Goal: Task Accomplishment & Management: Use online tool/utility

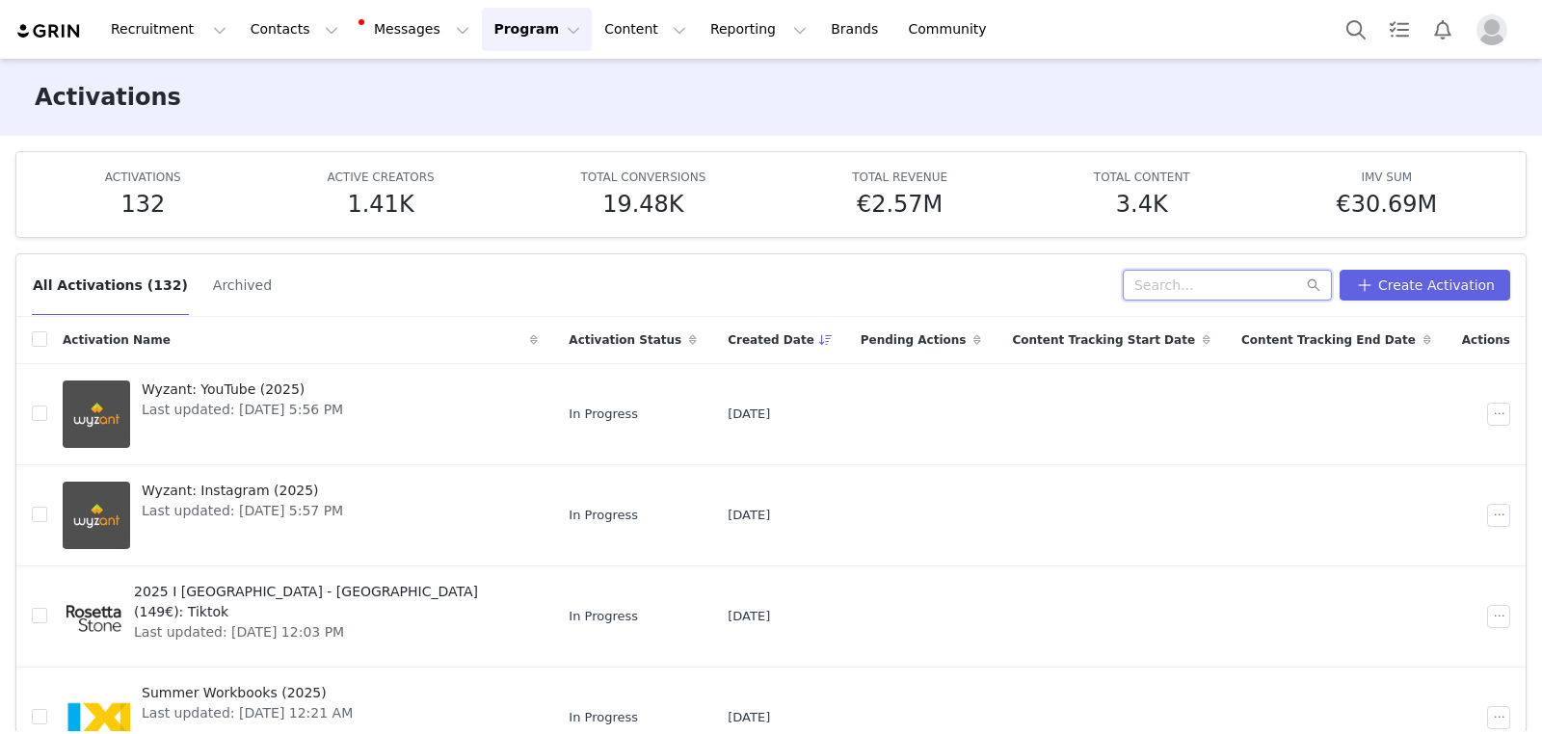
click at [1211, 295] on input "text" at bounding box center [1227, 285] width 209 height 31
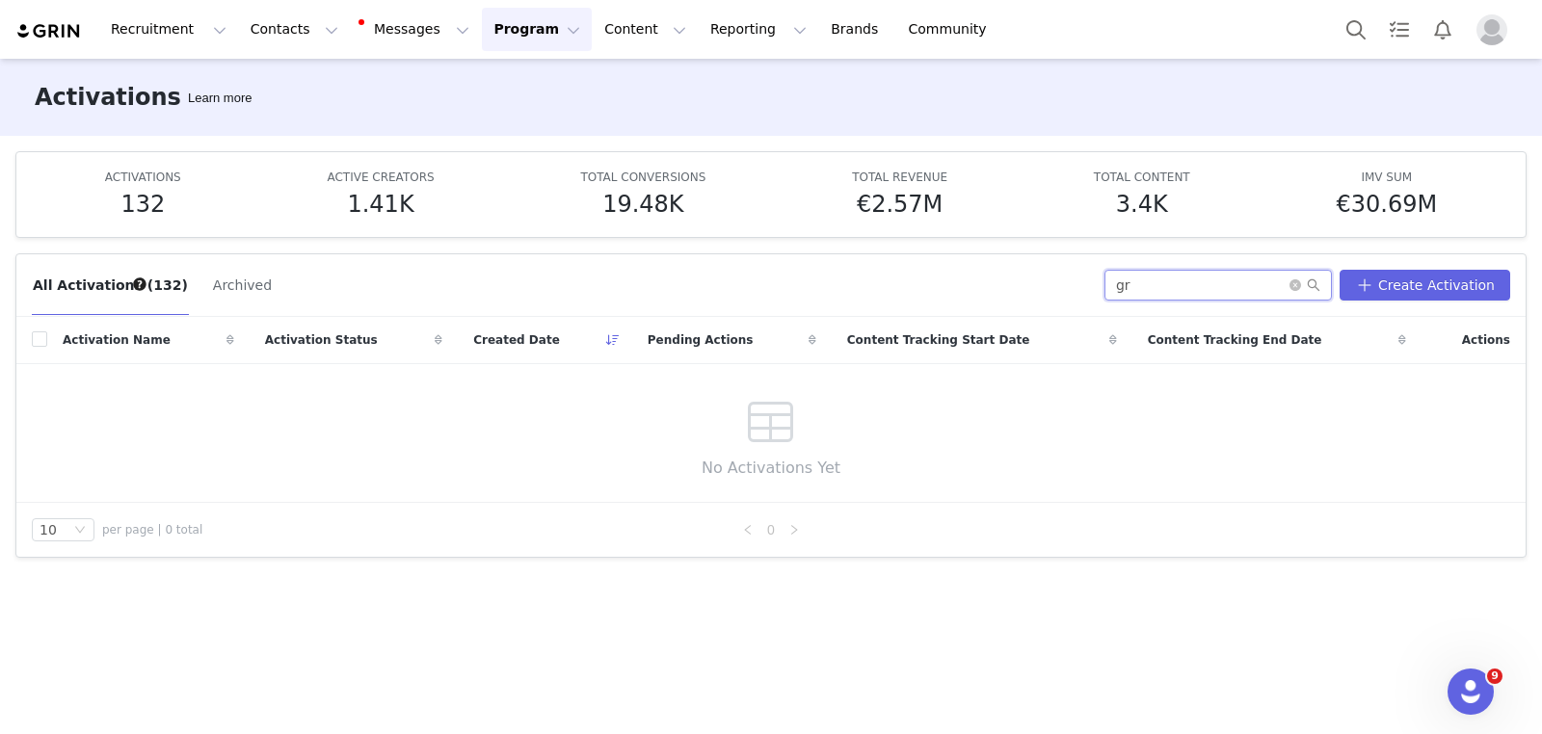
type input "g"
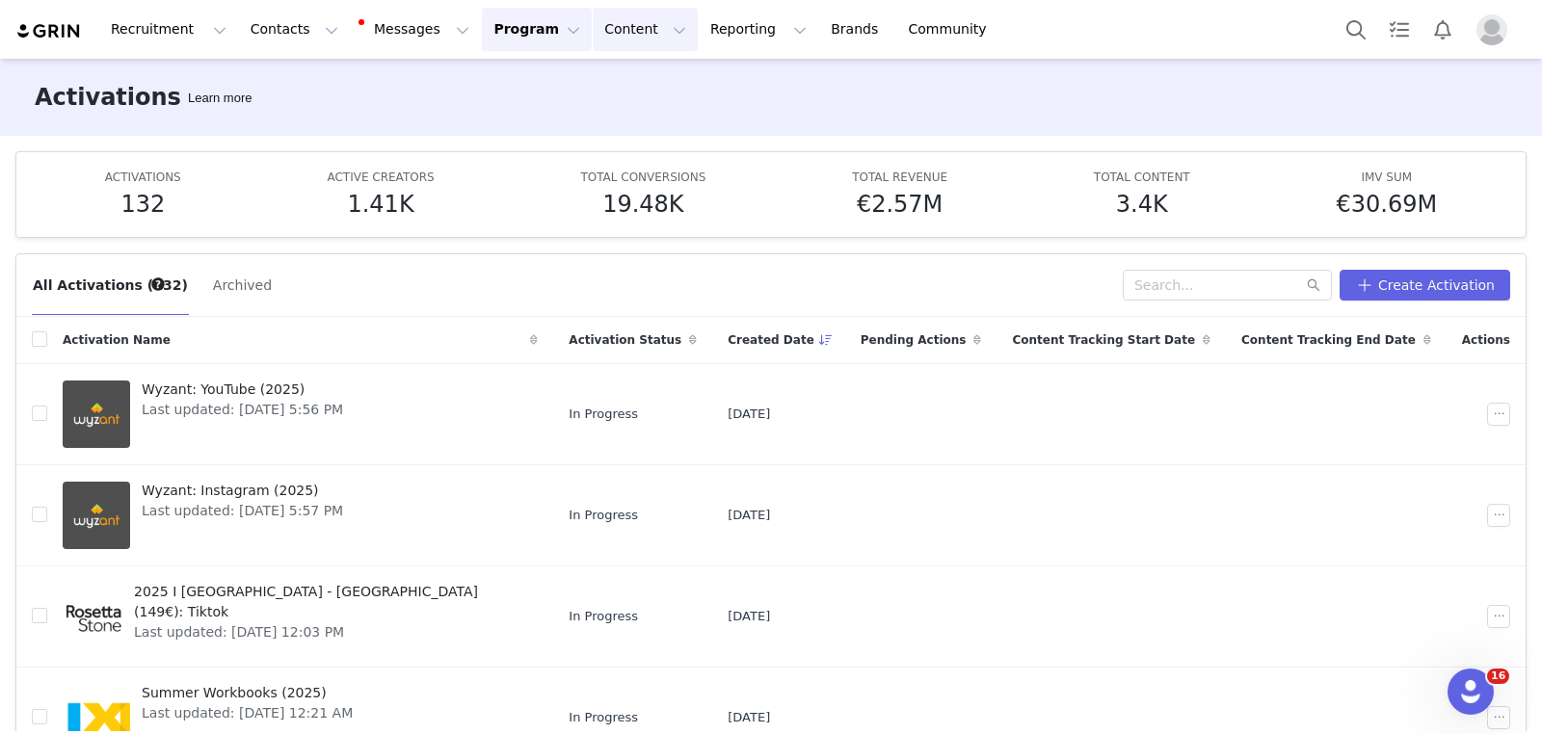
click at [593, 40] on button "Content Content" at bounding box center [645, 29] width 105 height 43
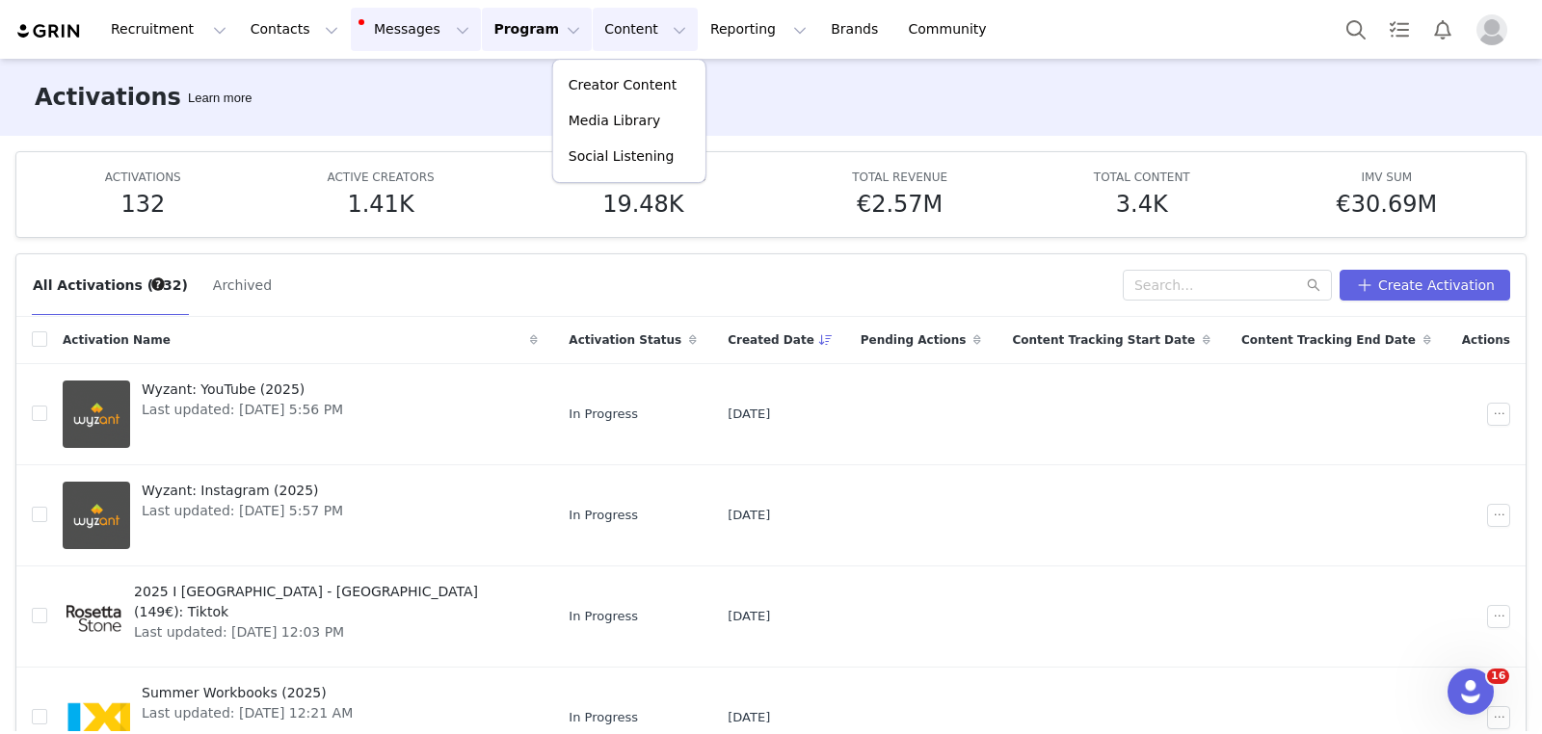
click at [428, 38] on button "Messages Messages" at bounding box center [416, 29] width 130 height 43
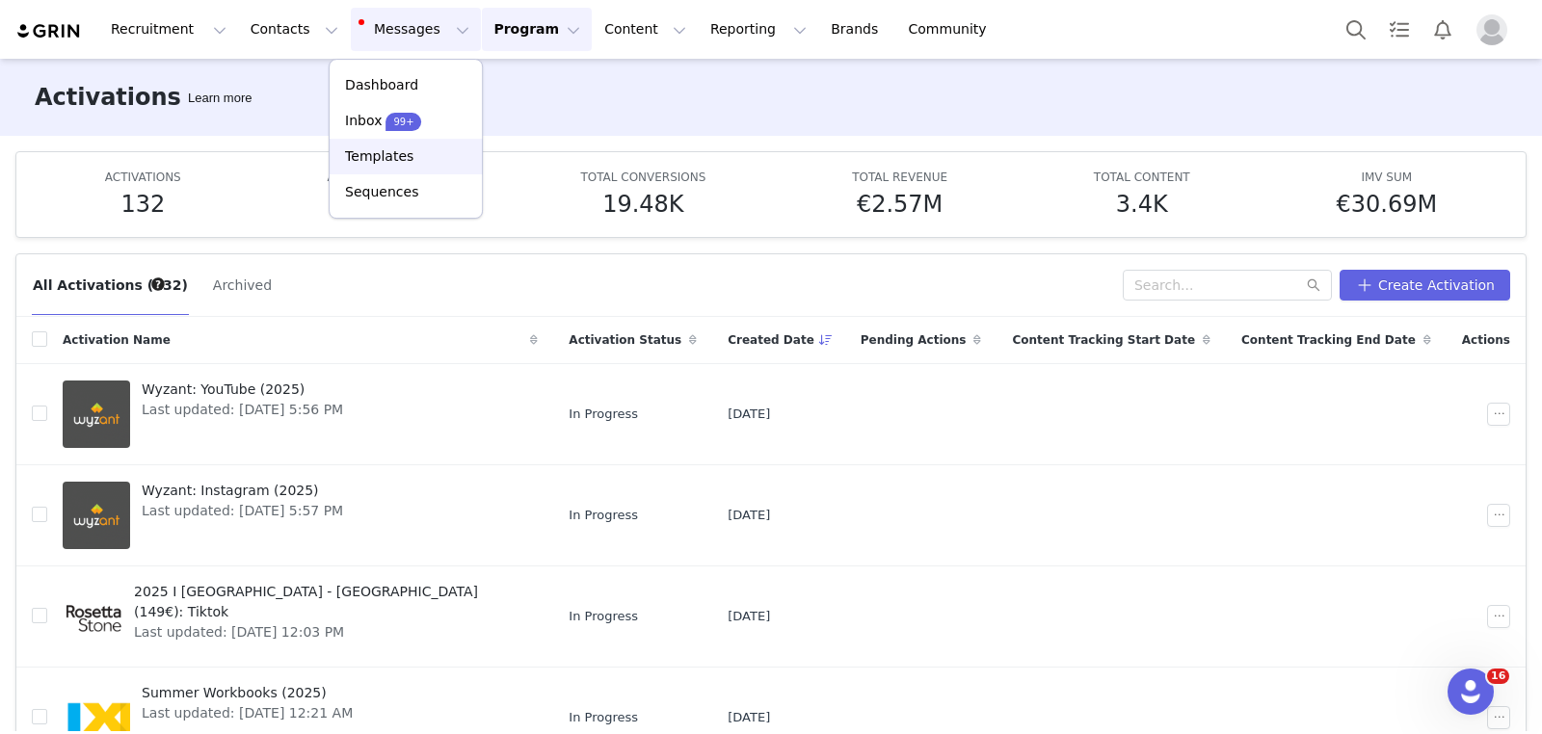
click at [411, 157] on div "Templates" at bounding box center [405, 156] width 129 height 20
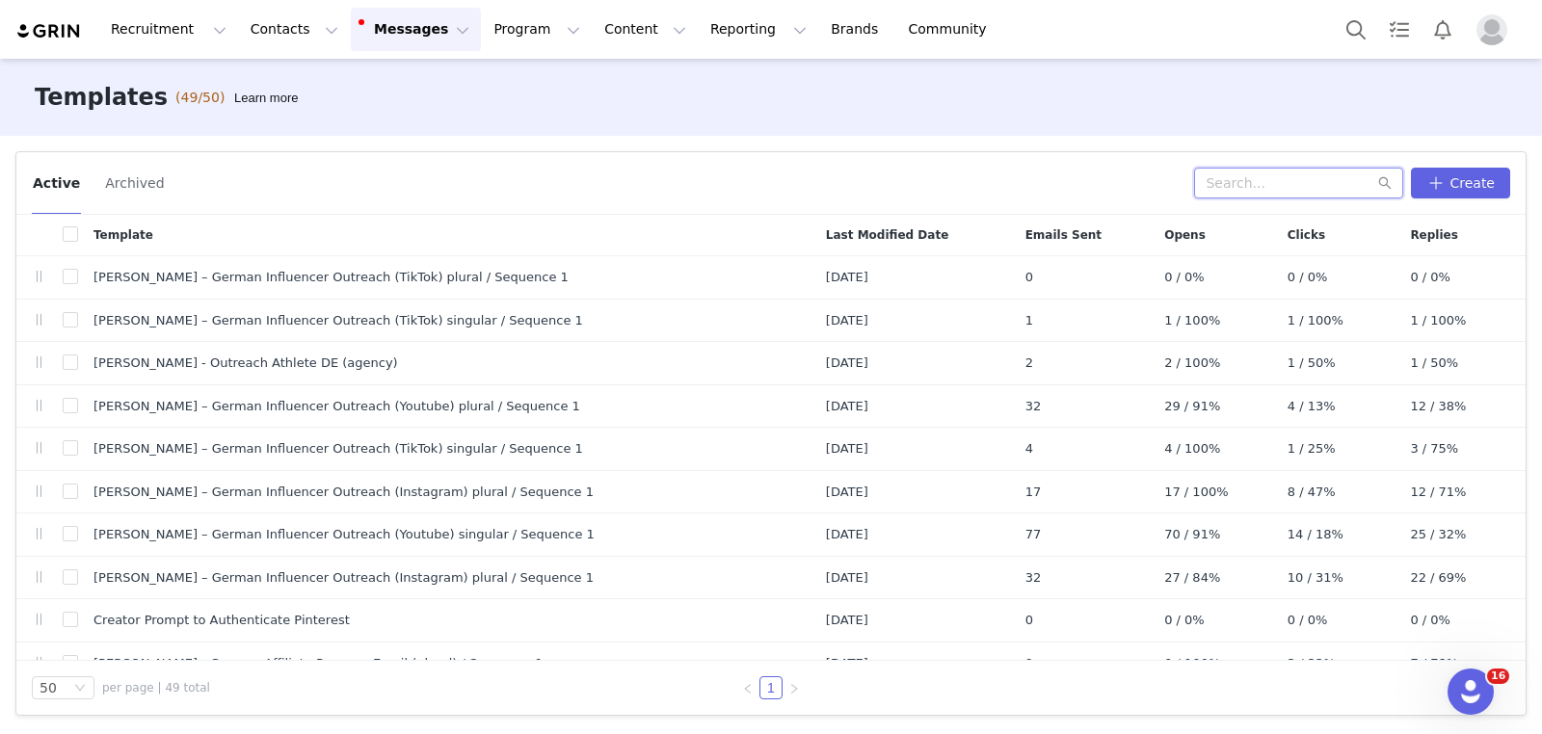
click at [1271, 191] on input "text" at bounding box center [1298, 183] width 209 height 31
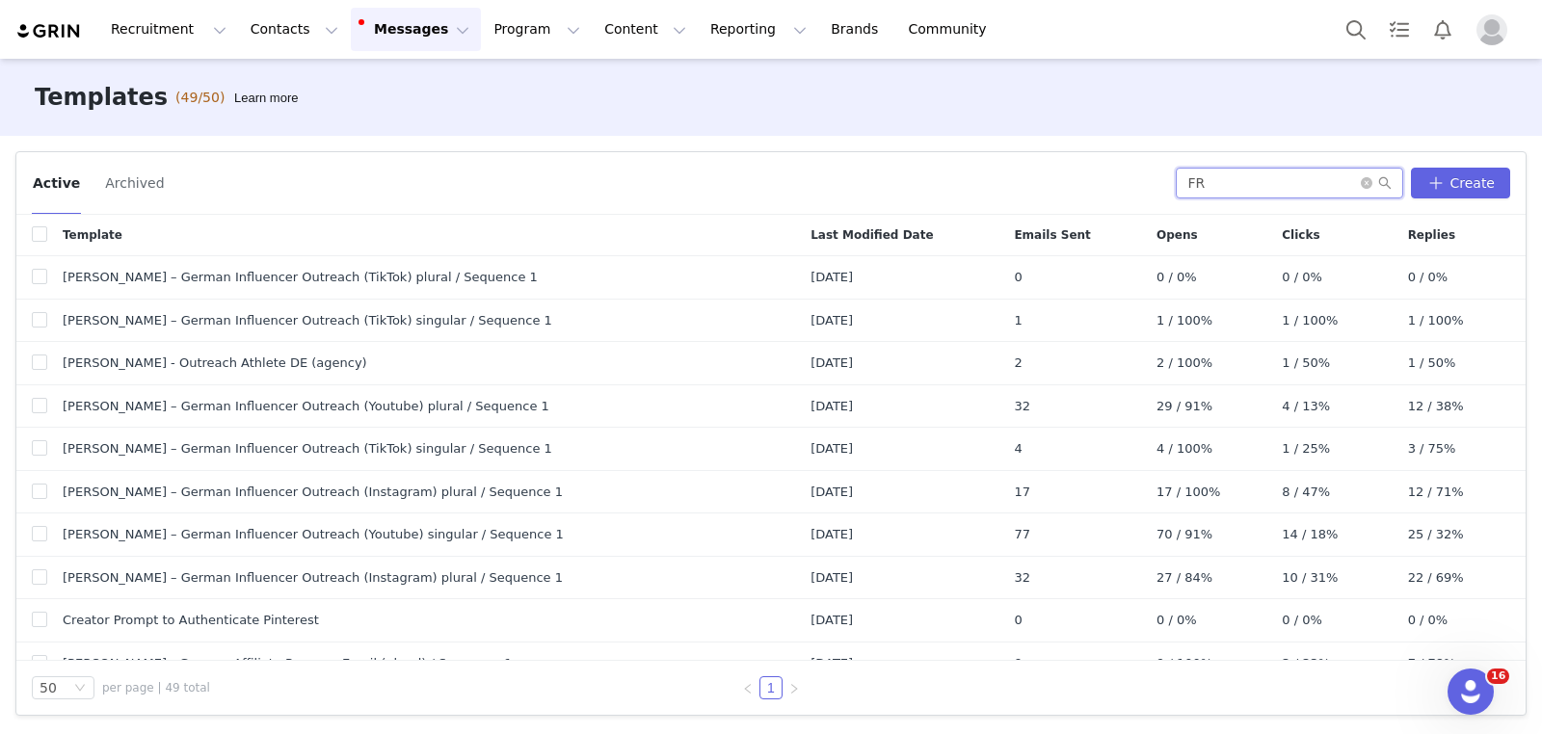
type input "F"
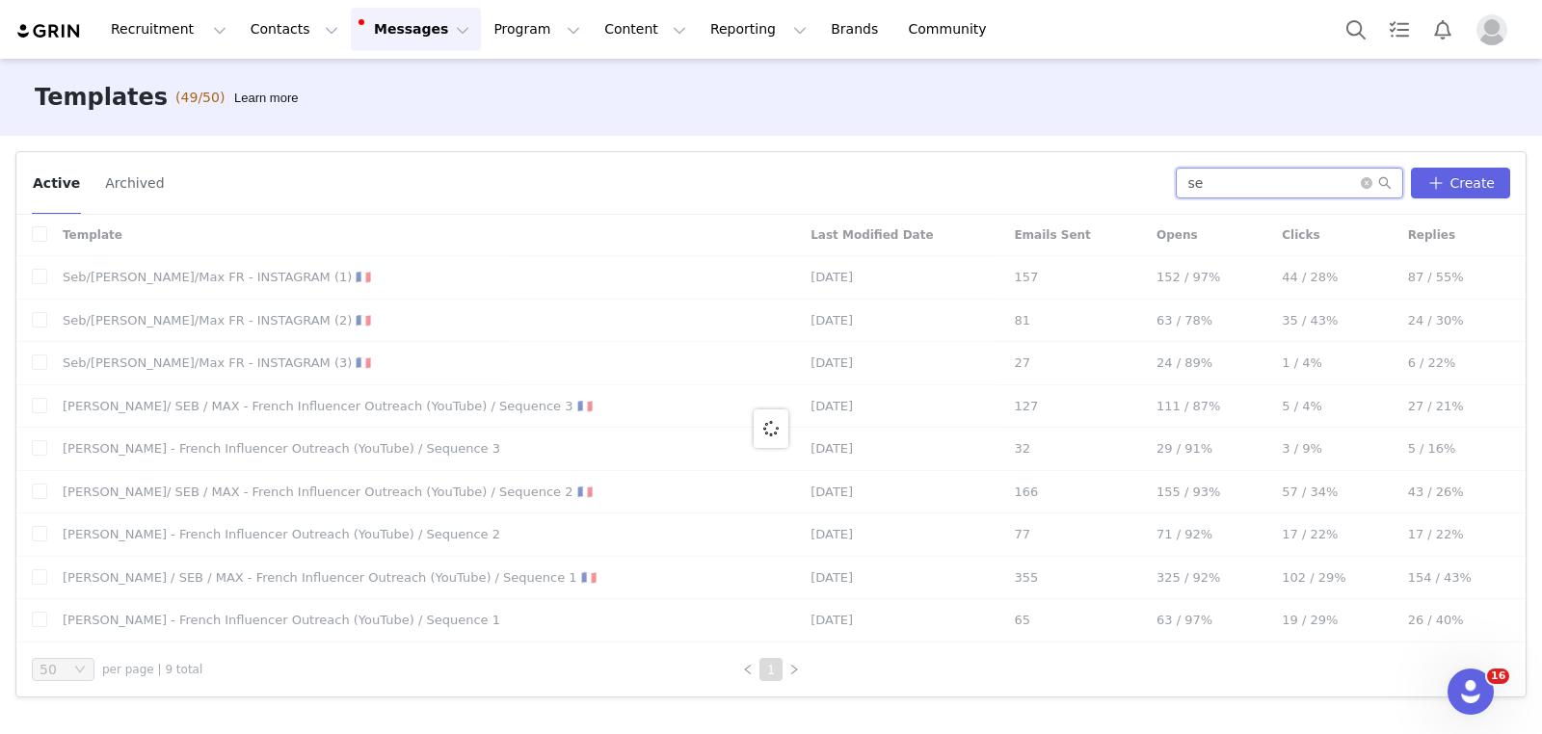
type input "s"
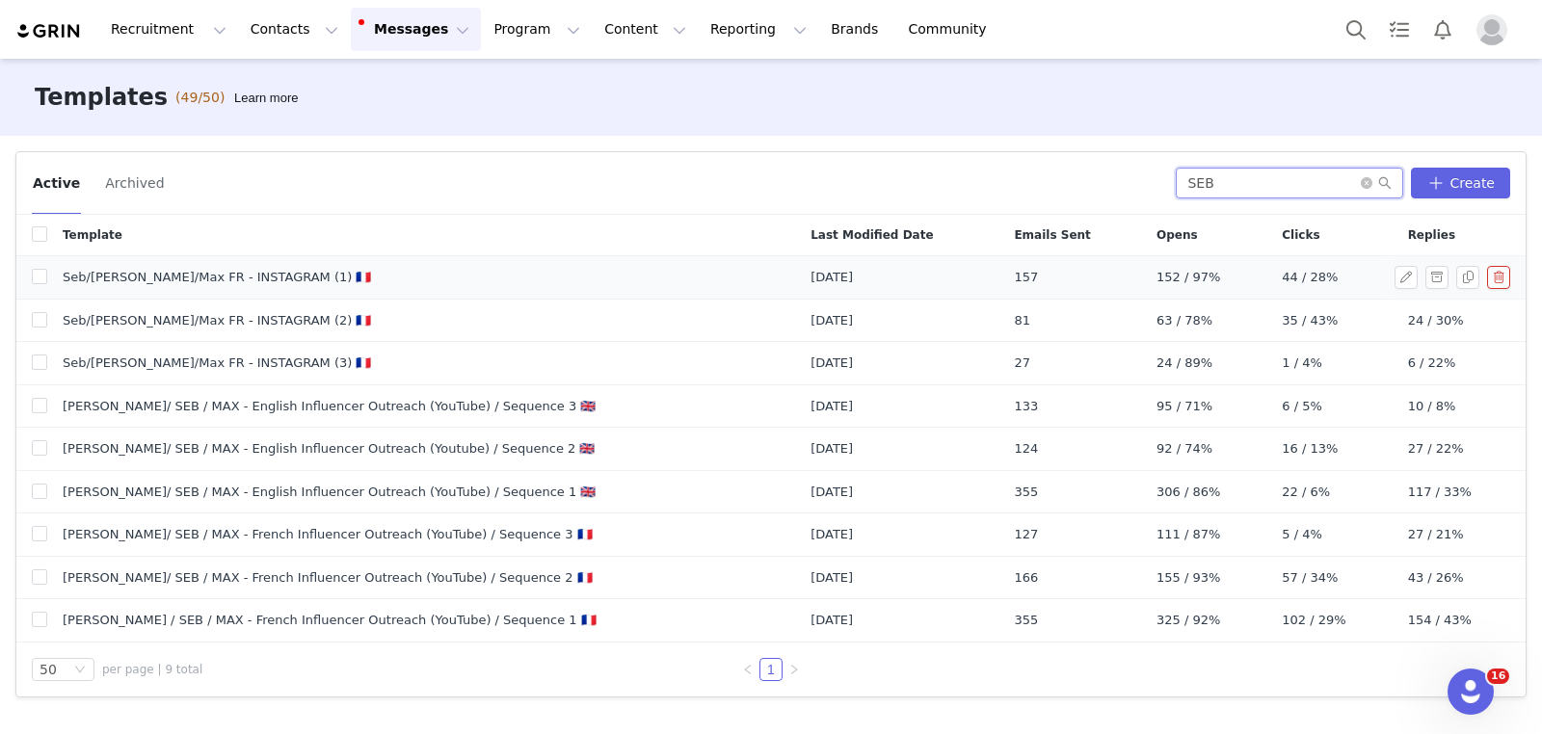
type input "SEB"
click at [215, 280] on span "Seb/[PERSON_NAME]/Max FR - INSTAGRAM (1) 🇫🇷" at bounding box center [217, 277] width 309 height 19
click at [1410, 276] on button "button" at bounding box center [1405, 277] width 23 height 23
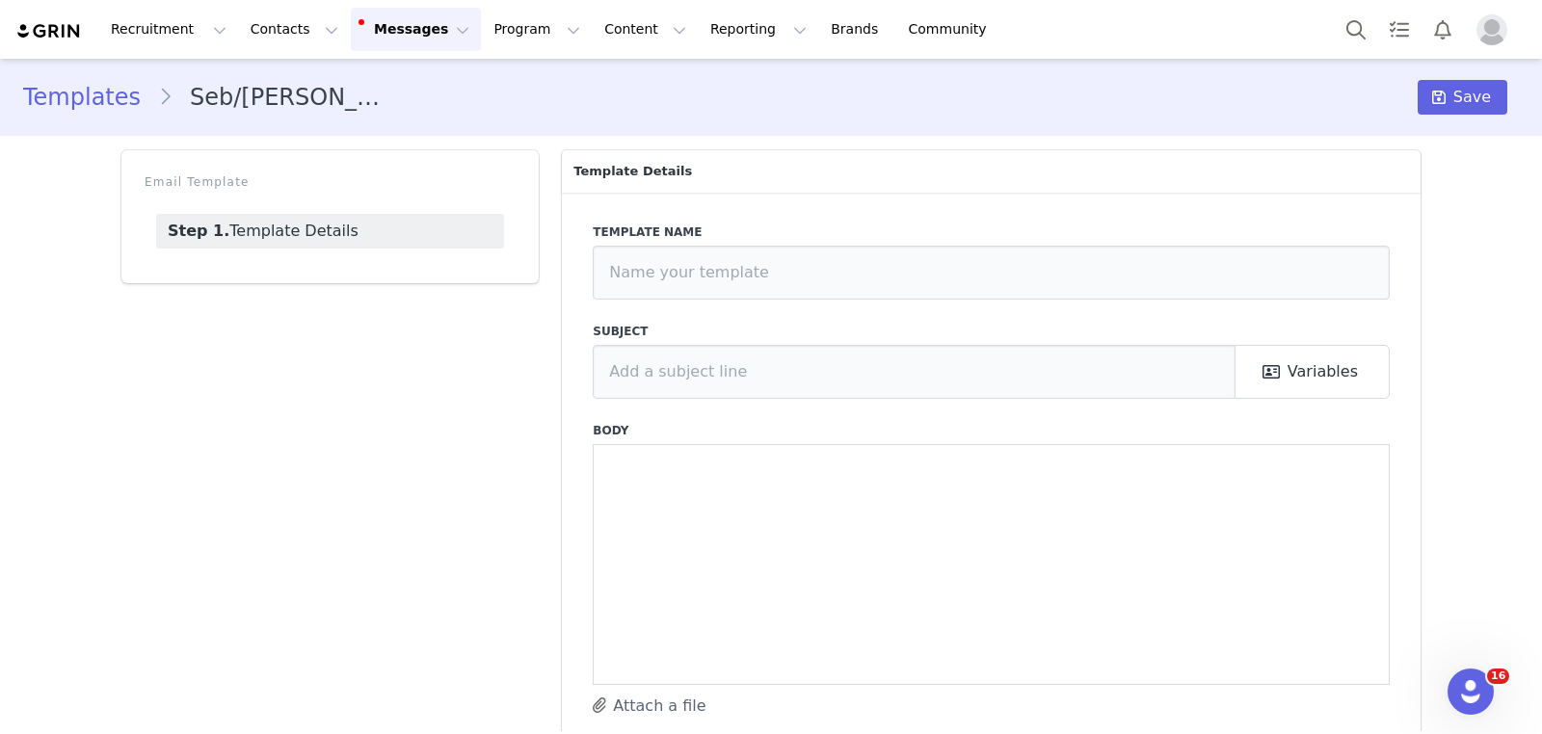
type input "Seb/[PERSON_NAME]/Max FR - INSTAGRAM (1) 🇫🇷"
type input "Collaboration avec [PERSON_NAME] [PERSON_NAME] sur Instagram"
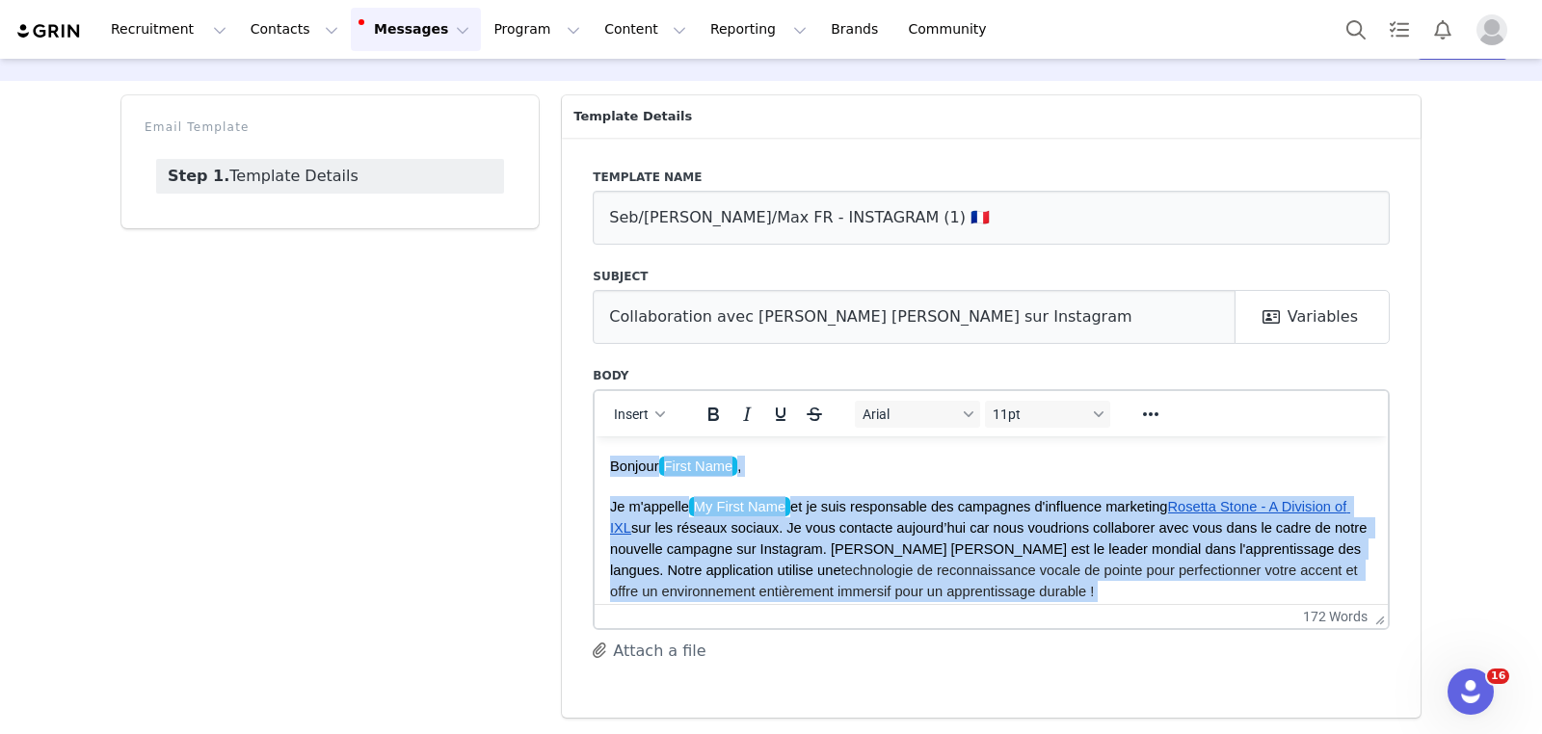
drag, startPoint x: 708, startPoint y: 574, endPoint x: 613, endPoint y: 470, distance: 141.2
click at [613, 470] on body "Bonjour First Name , Je m'appelle My First Name et je suis responsable des camp…" at bounding box center [991, 661] width 762 height 413
copy body "Loremip Dolor Sita , Co a'elitsed Do Eiusm Temp in ut labo etdoloremag ali enim…"
